Goal: Task Accomplishment & Management: Use online tool/utility

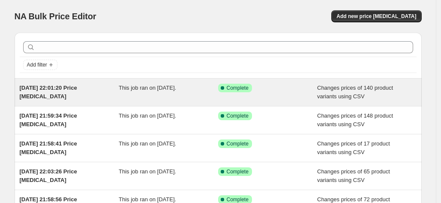
click at [135, 93] on div "This job ran on [DATE]." at bounding box center [169, 92] width 100 height 17
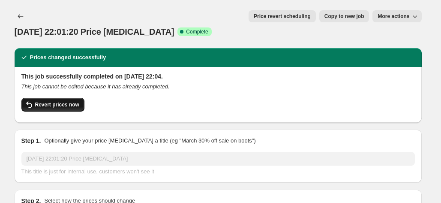
click at [56, 101] on span "Revert prices now" at bounding box center [57, 104] width 44 height 7
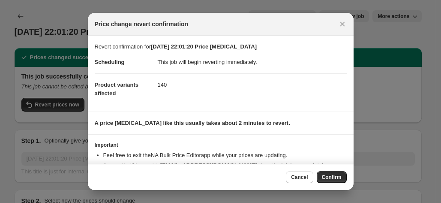
scroll to position [34, 0]
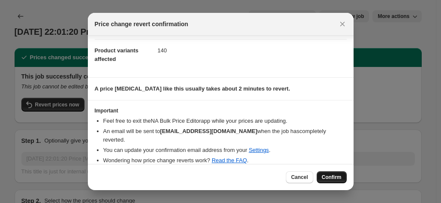
click at [331, 178] on span "Confirm" at bounding box center [332, 177] width 20 height 7
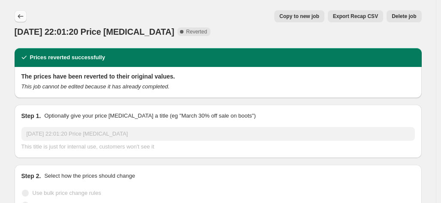
click at [22, 16] on icon "Price change jobs" at bounding box center [20, 16] width 9 height 9
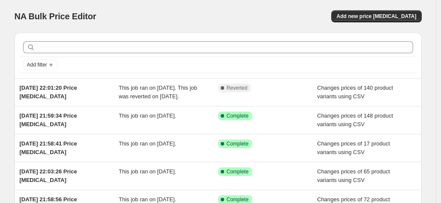
drag, startPoint x: 260, startPoint y: 22, endPoint x: 281, endPoint y: 24, distance: 20.2
click at [260, 22] on div "NA Bulk Price Editor. This page is ready NA Bulk Price Editor Add new price cha…" at bounding box center [219, 16] width 408 height 33
click at [378, 12] on button "Add new price [MEDICAL_DATA]" at bounding box center [377, 16] width 90 height 12
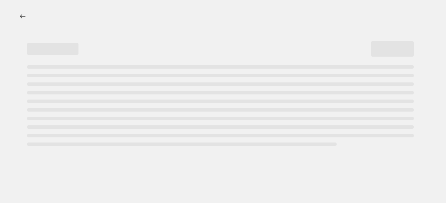
select select "percentage"
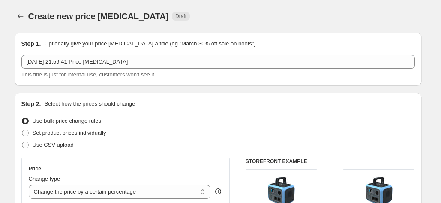
scroll to position [129, 0]
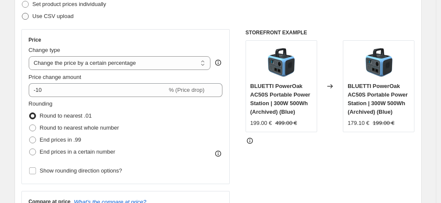
click at [54, 18] on span "Use CSV upload" at bounding box center [53, 16] width 41 height 6
click at [22, 13] on input "Use CSV upload" at bounding box center [22, 13] width 0 height 0
radio input "true"
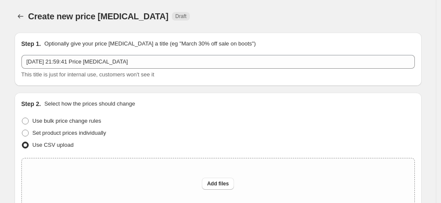
scroll to position [86, 0]
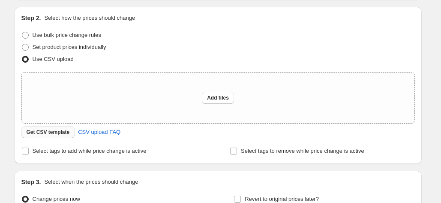
click at [48, 132] on span "Get CSV template" at bounding box center [48, 132] width 43 height 7
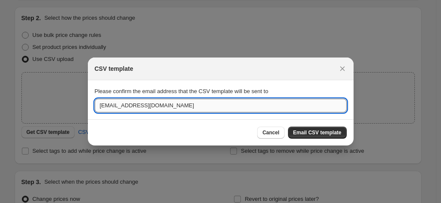
click at [182, 108] on input "[EMAIL_ADDRESS][DOMAIN_NAME]" at bounding box center [221, 106] width 252 height 14
click at [182, 107] on input "[EMAIL_ADDRESS][DOMAIN_NAME]" at bounding box center [221, 106] width 252 height 14
drag, startPoint x: 160, startPoint y: 107, endPoint x: 218, endPoint y: 109, distance: 57.5
click at [218, 109] on input "jasonweng@bluetti.comomirea" at bounding box center [221, 106] width 252 height 14
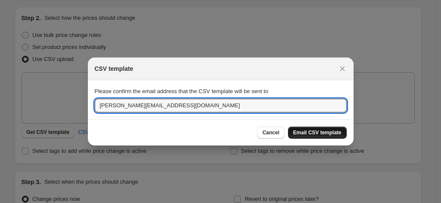
type input "[PERSON_NAME][EMAIL_ADDRESS][DOMAIN_NAME]"
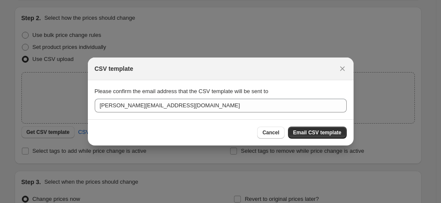
click at [328, 131] on span "Email CSV template" at bounding box center [317, 132] width 48 height 7
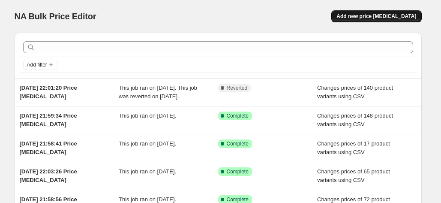
click at [394, 18] on span "Add new price [MEDICAL_DATA]" at bounding box center [377, 16] width 80 height 7
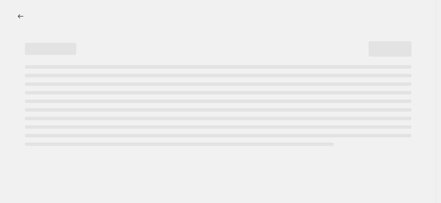
select select "percentage"
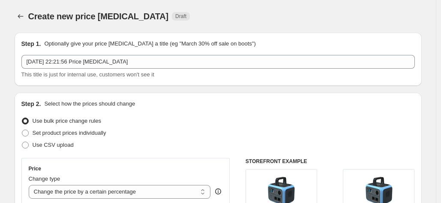
scroll to position [86, 0]
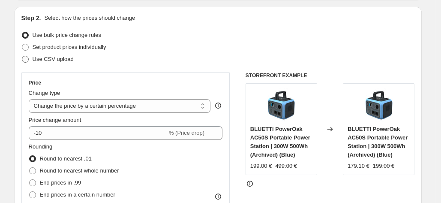
click at [56, 60] on span "Use CSV upload" at bounding box center [53, 59] width 41 height 6
click at [22, 56] on input "Use CSV upload" at bounding box center [22, 56] width 0 height 0
radio input "true"
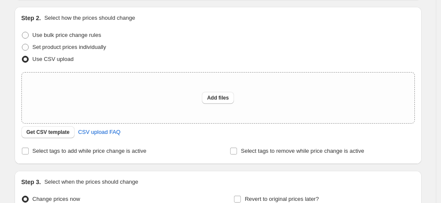
scroll to position [172, 0]
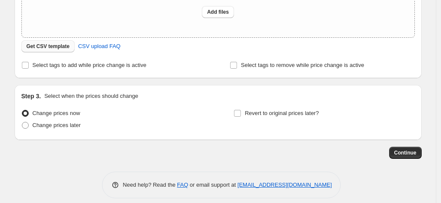
click at [61, 48] on span "Get CSV template" at bounding box center [48, 46] width 43 height 7
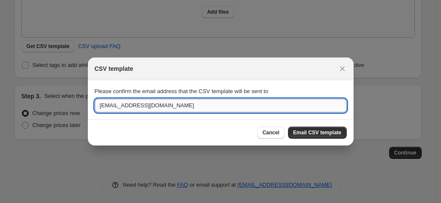
click at [188, 104] on input "[EMAIL_ADDRESS][DOMAIN_NAME]" at bounding box center [221, 106] width 252 height 14
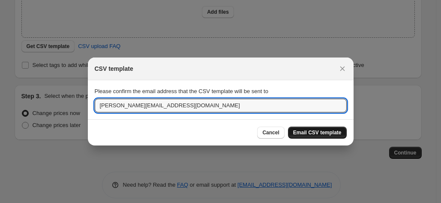
type input "[PERSON_NAME][EMAIL_ADDRESS][DOMAIN_NAME]"
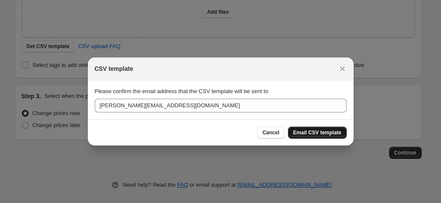
click at [317, 135] on span "Email CSV template" at bounding box center [317, 132] width 48 height 7
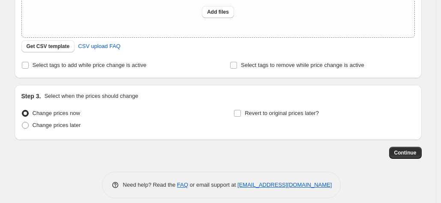
scroll to position [0, 0]
